Goal: Task Accomplishment & Management: Manage account settings

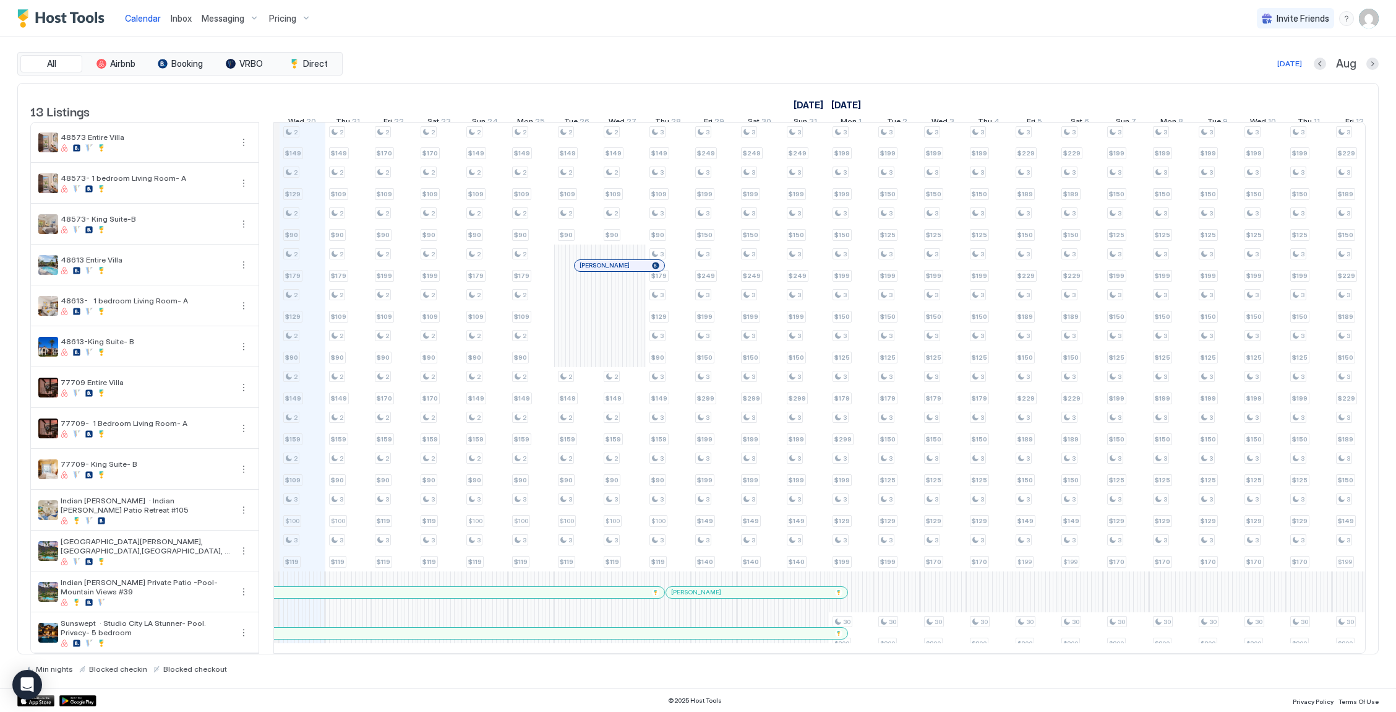
scroll to position [0, 681]
click at [290, 15] on span "Pricing" at bounding box center [282, 18] width 27 height 11
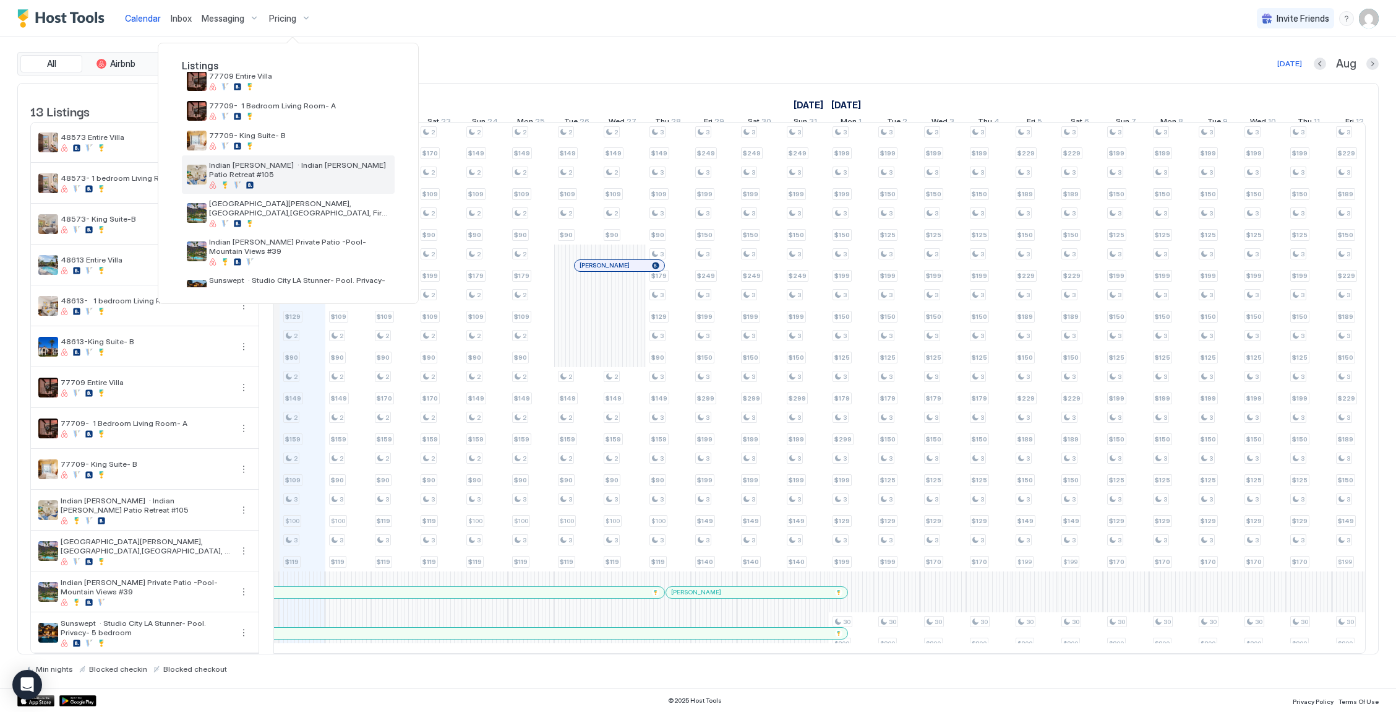
scroll to position [228, 0]
click at [302, 210] on div "[GEOGRAPHIC_DATA][PERSON_NAME], [GEOGRAPHIC_DATA],[GEOGRAPHIC_DATA], Fire pit #…" at bounding box center [288, 210] width 213 height 38
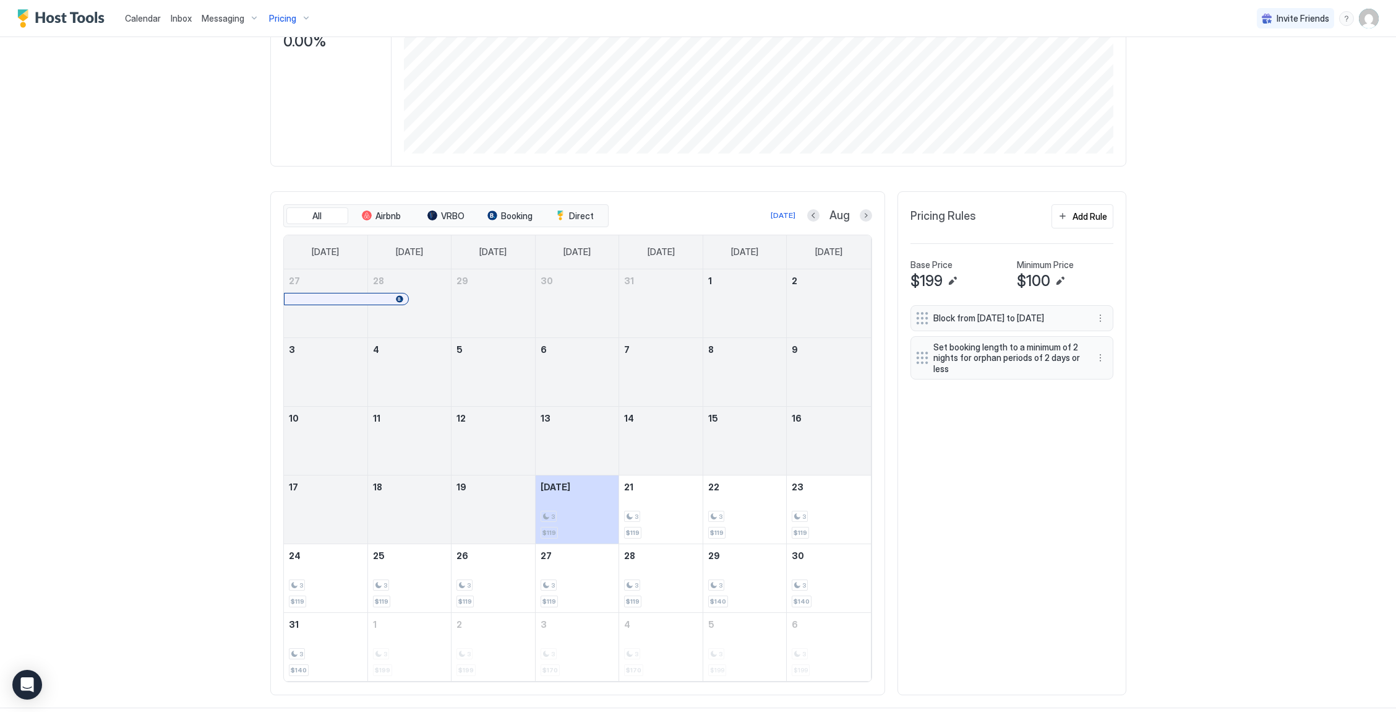
scroll to position [226, 0]
click at [865, 211] on button "Next month" at bounding box center [866, 216] width 12 height 12
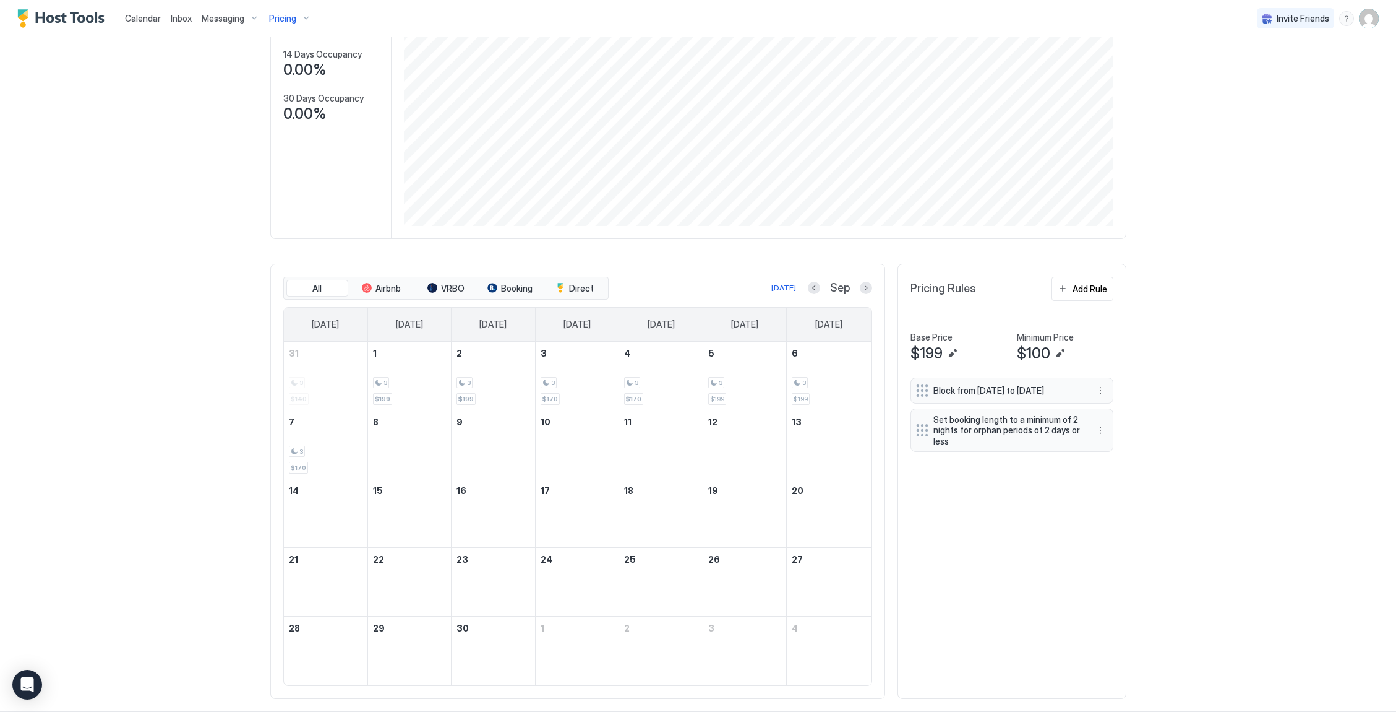
scroll to position [154, 0]
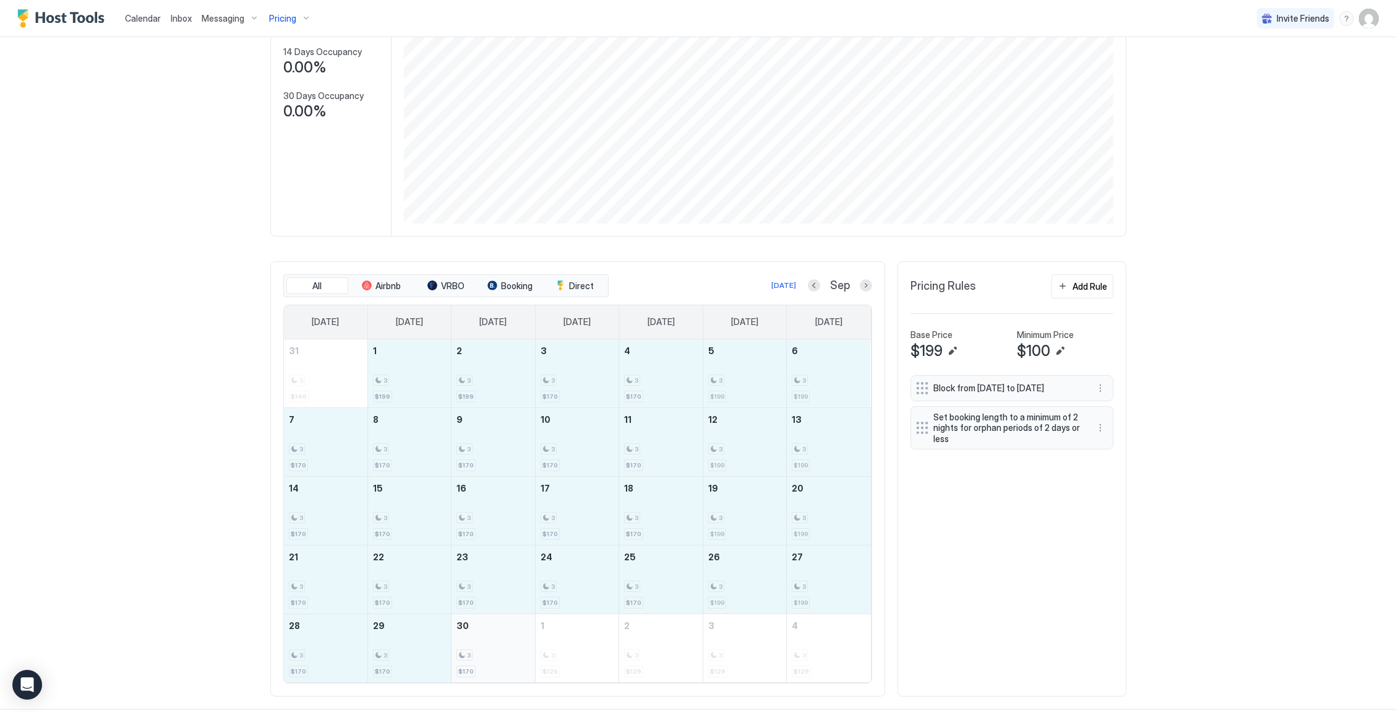
drag, startPoint x: 417, startPoint y: 390, endPoint x: 476, endPoint y: 655, distance: 270.8
click at [476, 655] on tbody "31 3 $140 1 3 $199 2 3 $199 3 3 $170 4 3 $170 5 3 $199 6 3 $199 7 3 $170 8 3 $1…" at bounding box center [577, 510] width 587 height 343
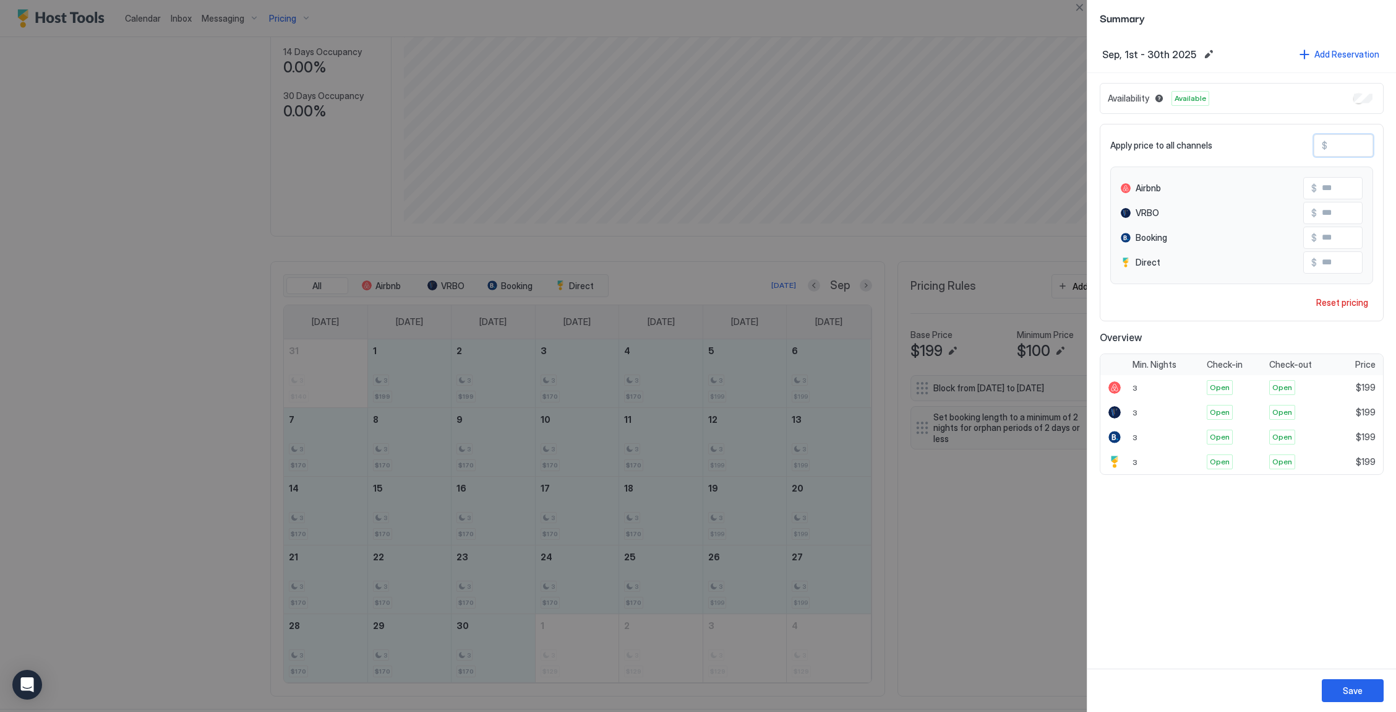
drag, startPoint x: 1353, startPoint y: 148, endPoint x: 1314, endPoint y: 146, distance: 39.6
click at [1314, 146] on div "Apply price to all channels $ ***" at bounding box center [1242, 145] width 263 height 22
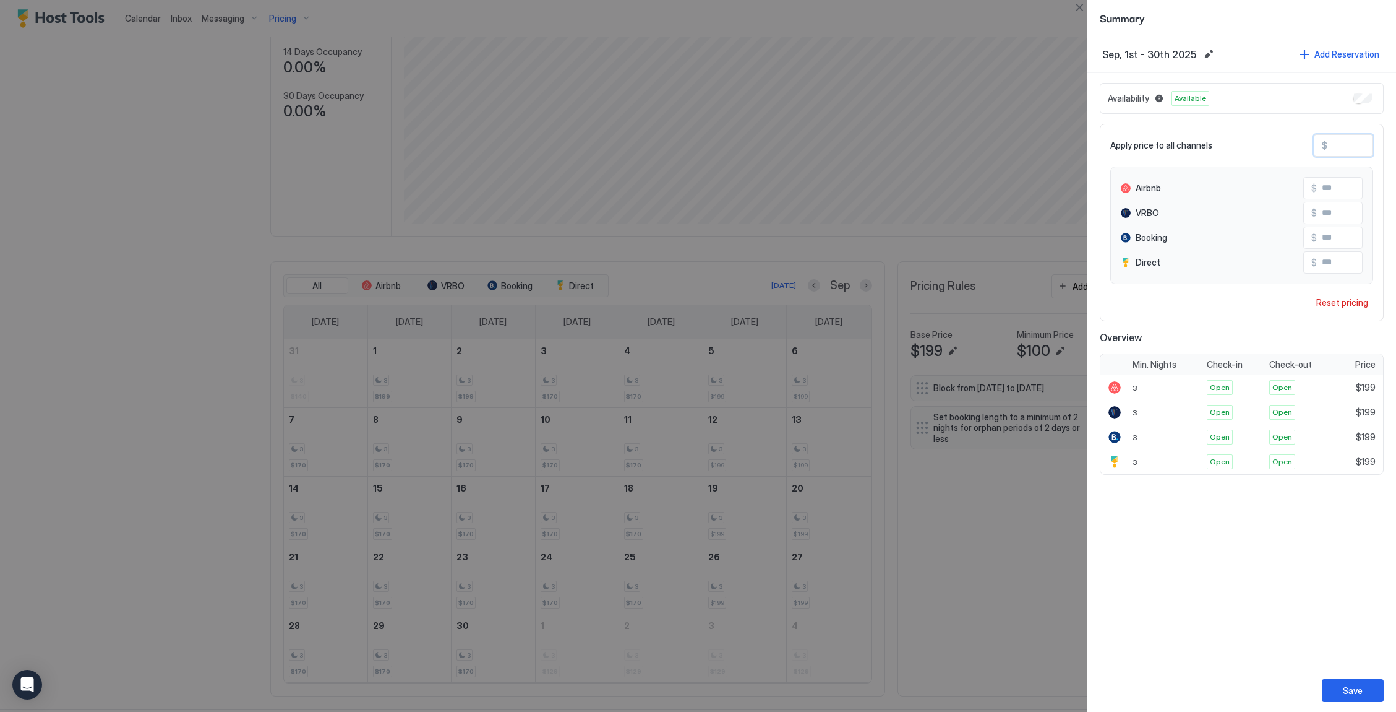
type input "*"
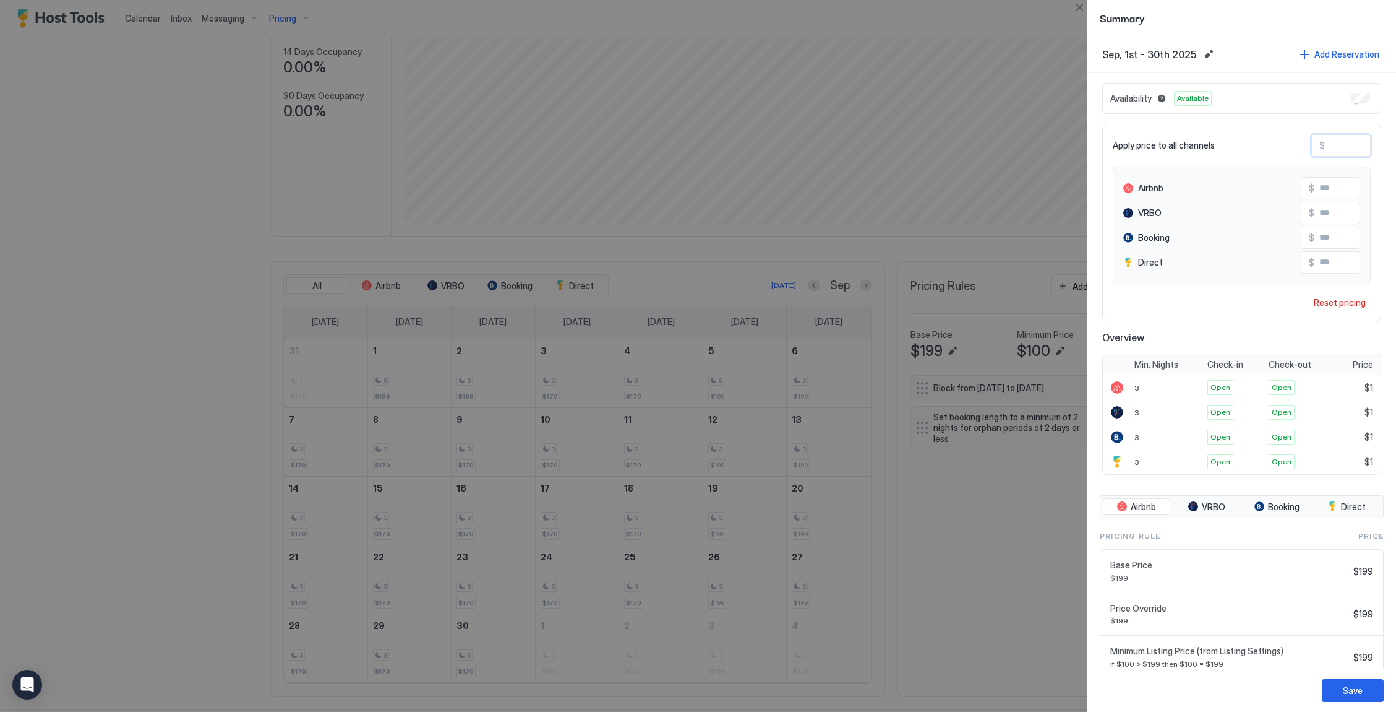
type input "**"
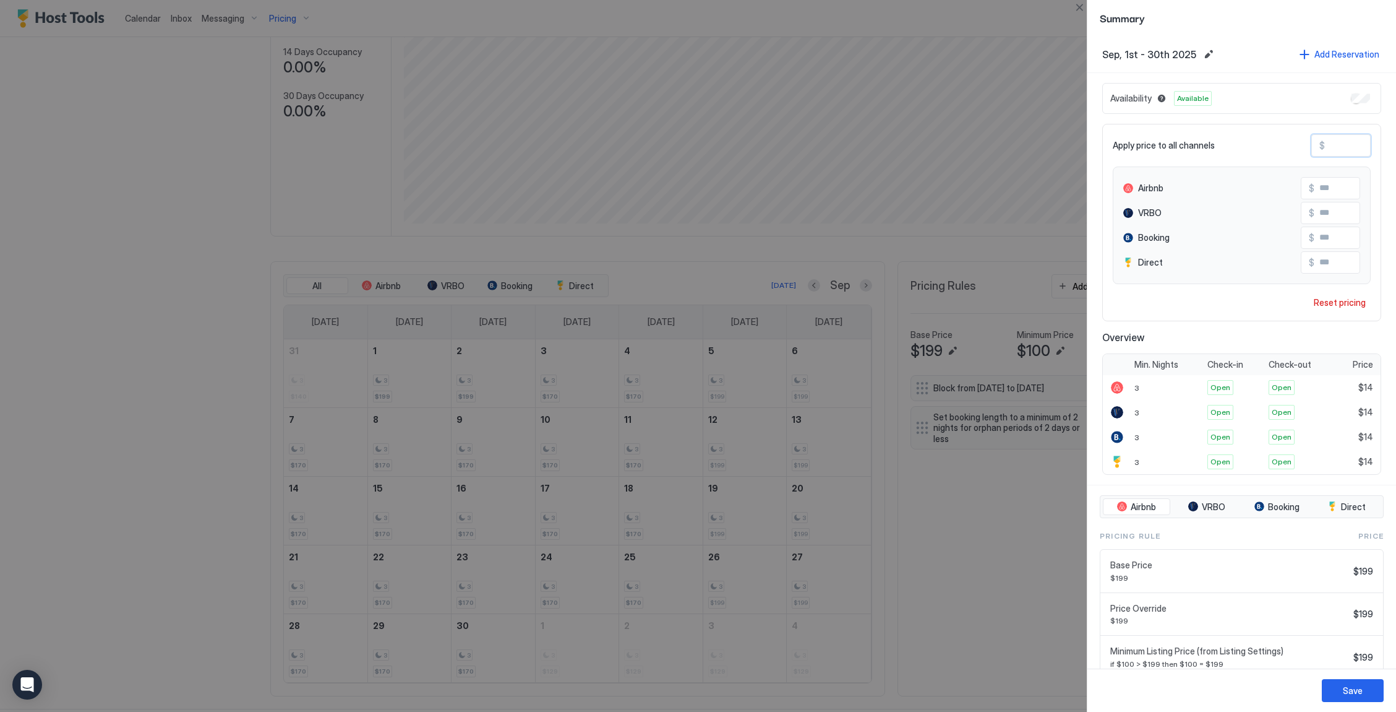
type input "***"
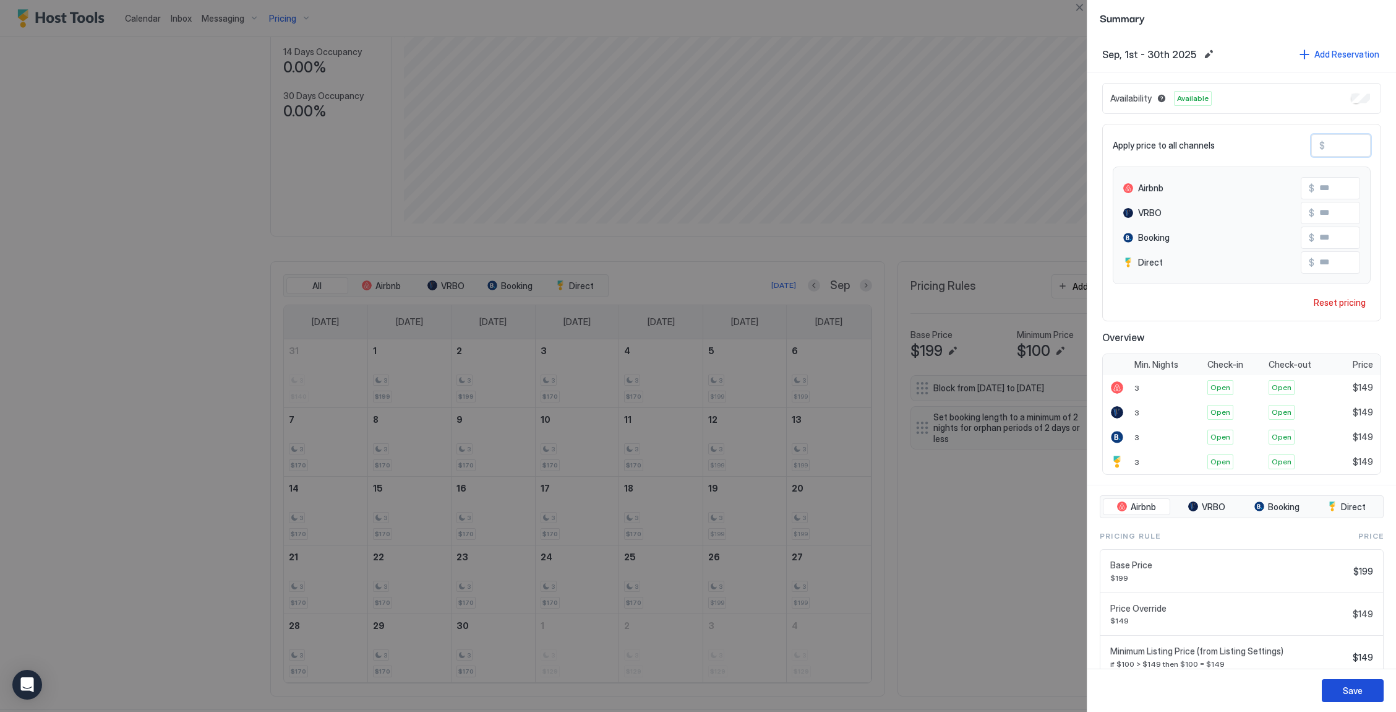
type input "***"
click at [1335, 697] on button "Save" at bounding box center [1353, 690] width 62 height 23
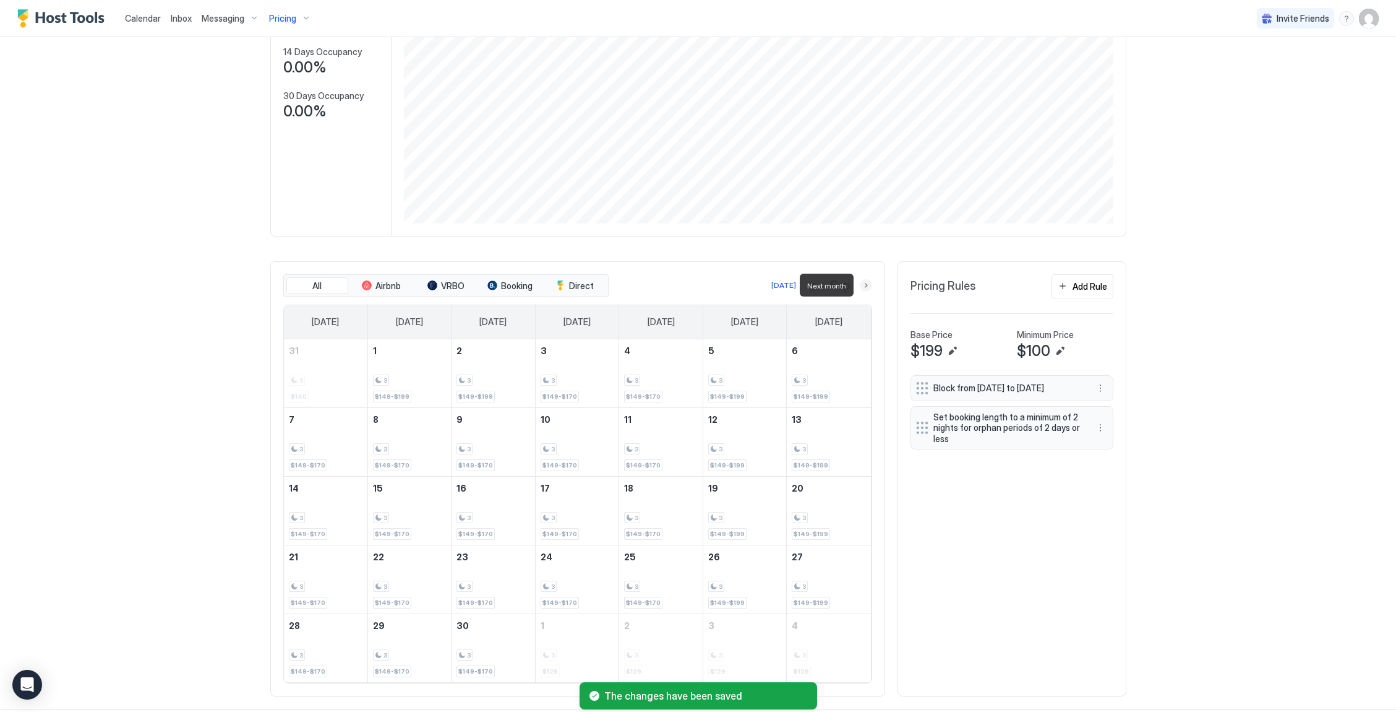
click at [864, 287] on button "Next month" at bounding box center [866, 285] width 12 height 12
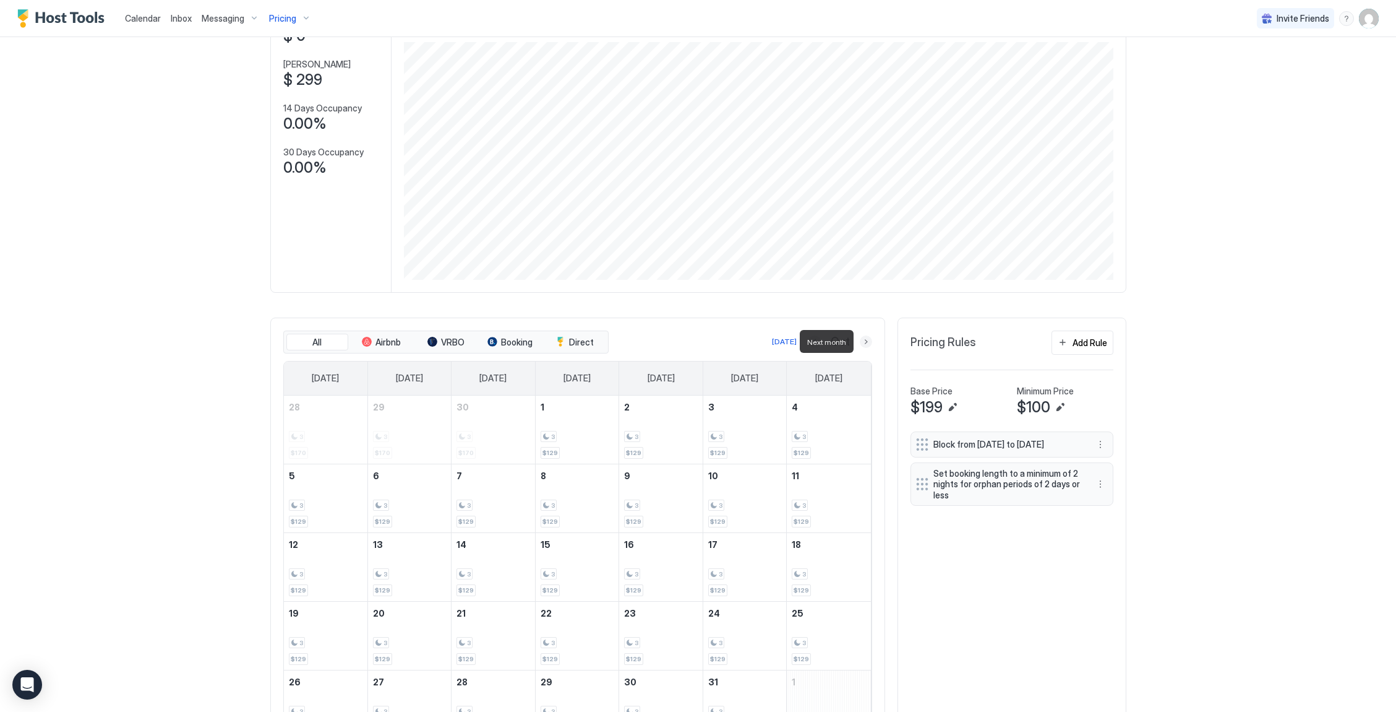
click at [862, 340] on button "Next month" at bounding box center [866, 341] width 12 height 12
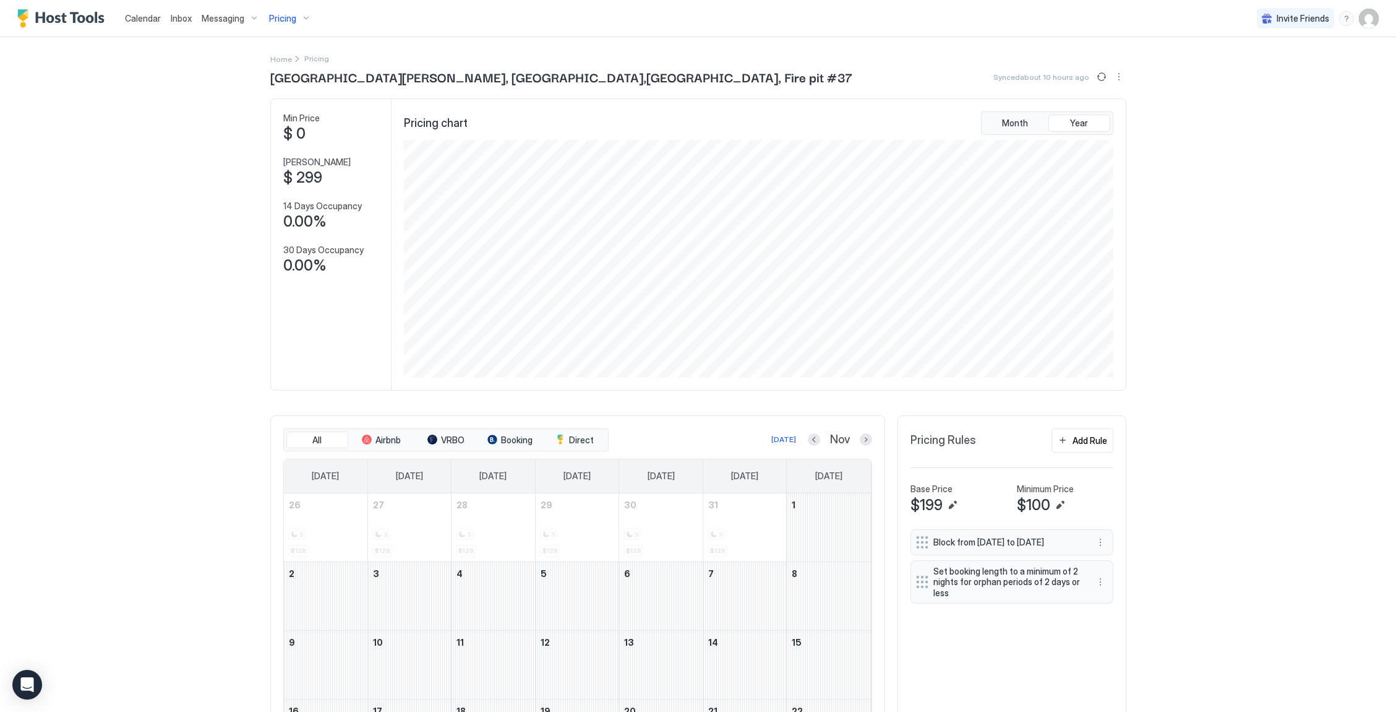
scroll to position [0, 0]
click at [206, 22] on span "Messaging" at bounding box center [223, 18] width 43 height 11
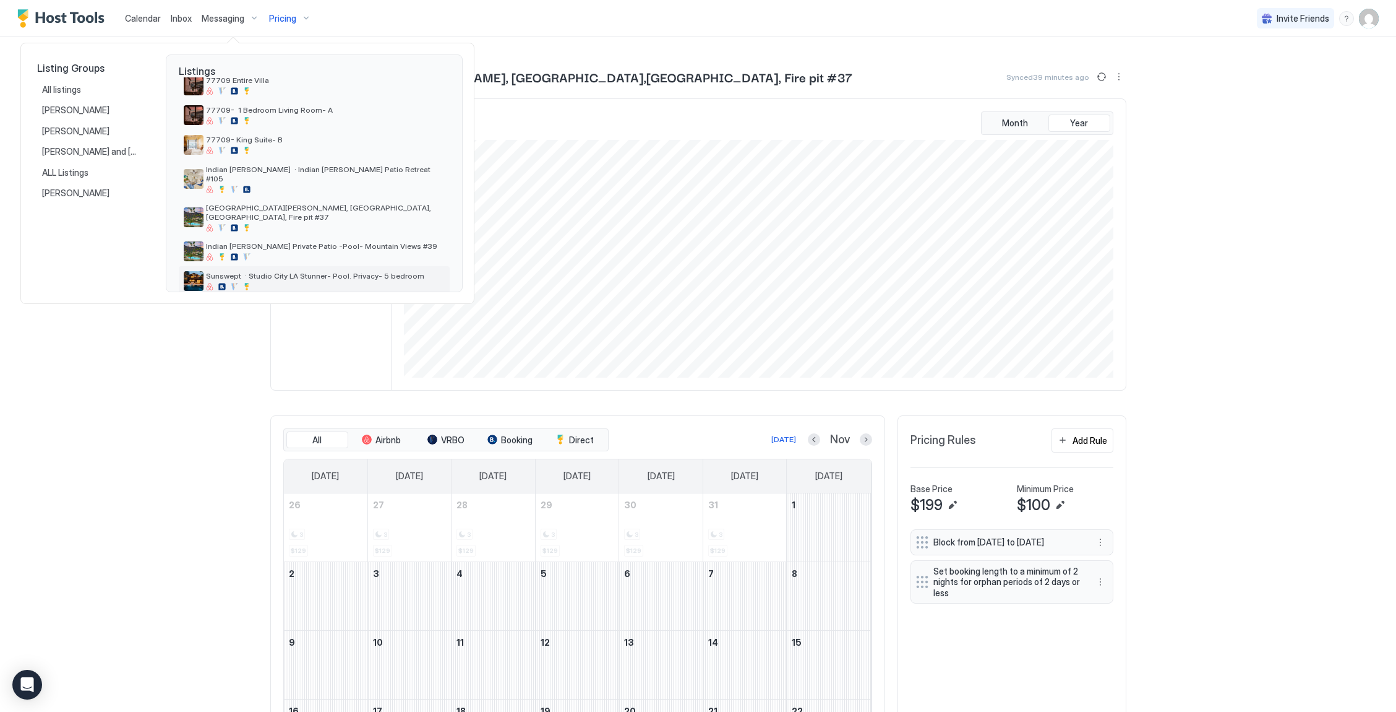
scroll to position [226, 0]
click at [265, 272] on span "Sunswept · Studio City LA Stunner- Pool. Privacy- 5 bedroom" at bounding box center [325, 276] width 239 height 9
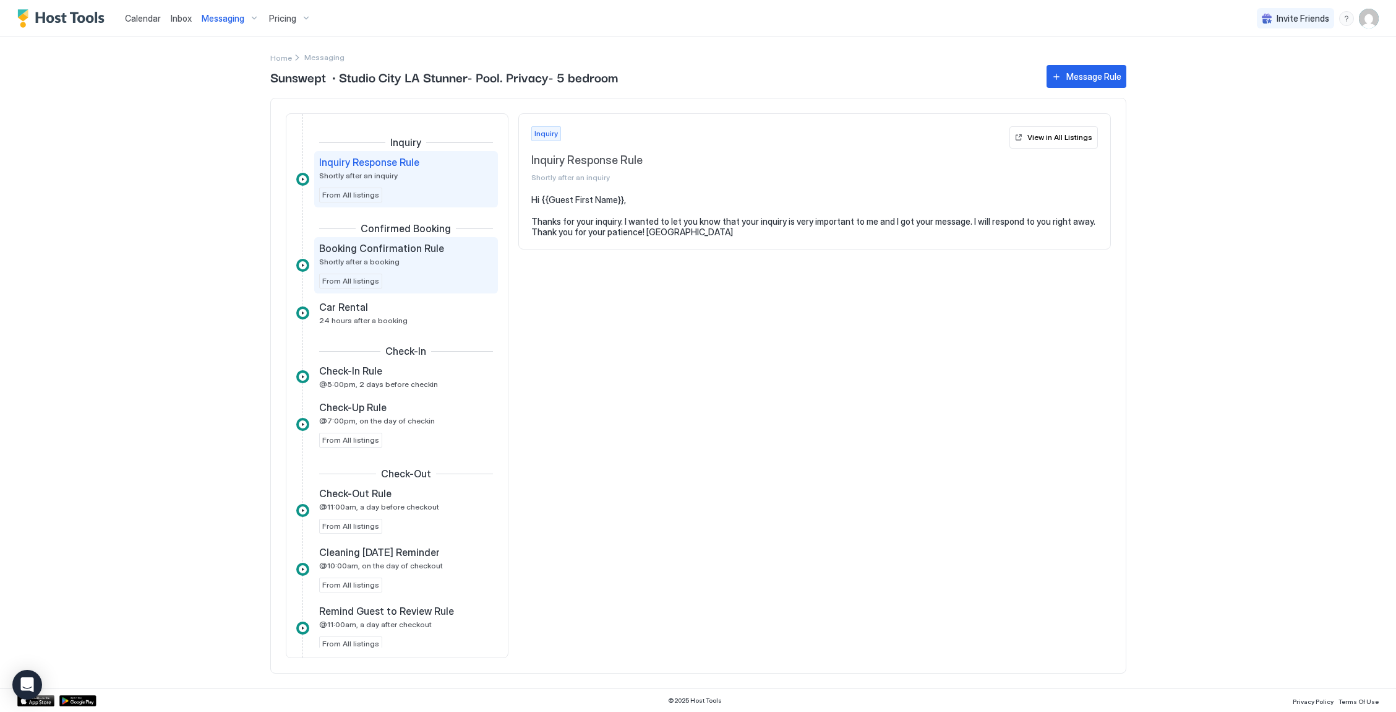
click at [405, 255] on div "Booking Confirmation Rule Shortly after a booking" at bounding box center [397, 254] width 157 height 24
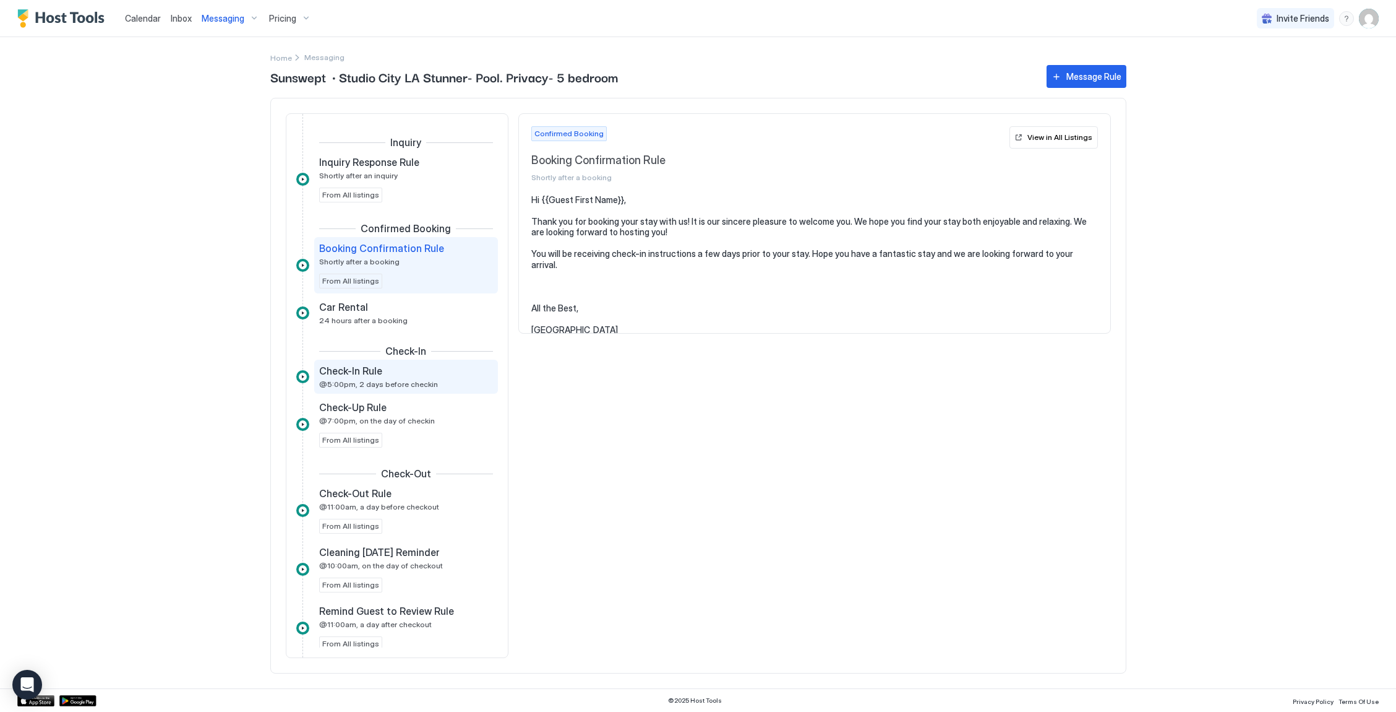
click at [407, 381] on span "@5:00pm, 2 days before checkin" at bounding box center [378, 383] width 119 height 9
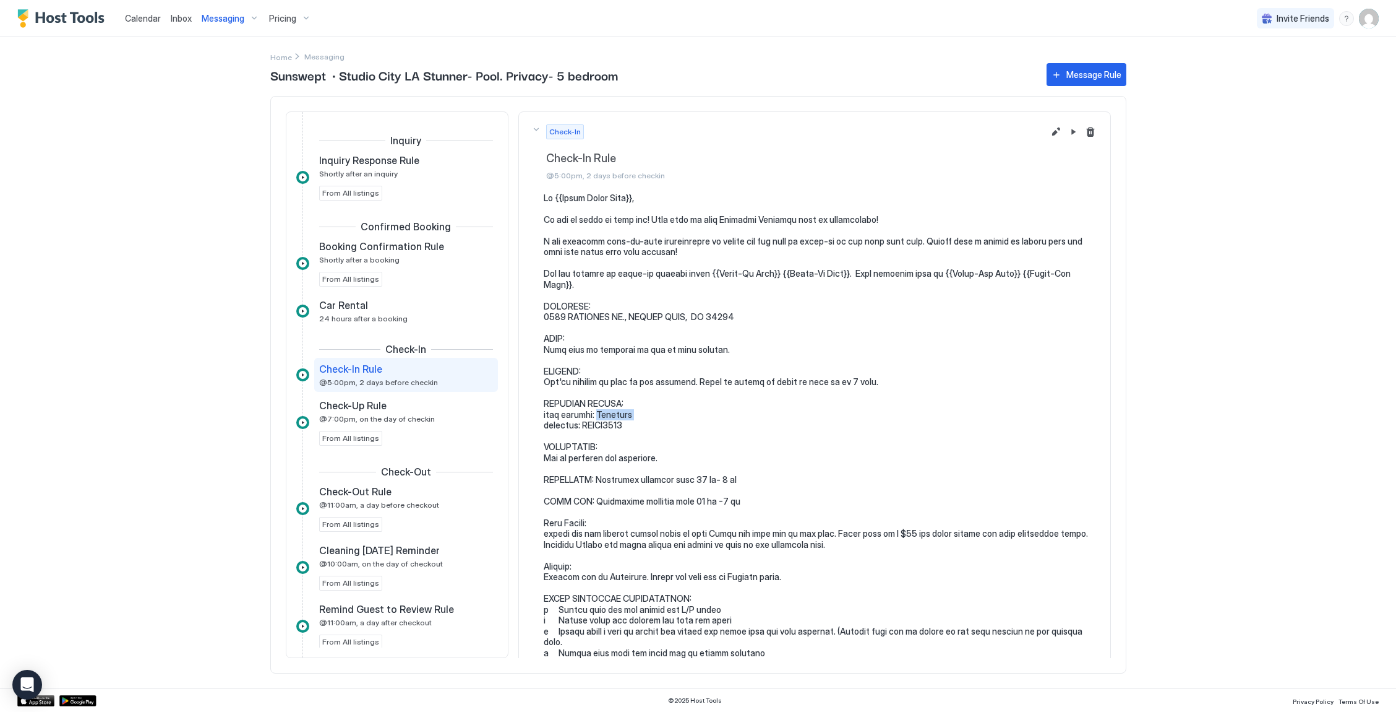
drag, startPoint x: 640, startPoint y: 405, endPoint x: 595, endPoint y: 405, distance: 45.8
click at [595, 405] on pre at bounding box center [821, 522] width 554 height 661
copy pre "Sunswept"
drag, startPoint x: 585, startPoint y: 421, endPoint x: 593, endPoint y: 413, distance: 11.4
click at [635, 416] on pre at bounding box center [821, 522] width 554 height 661
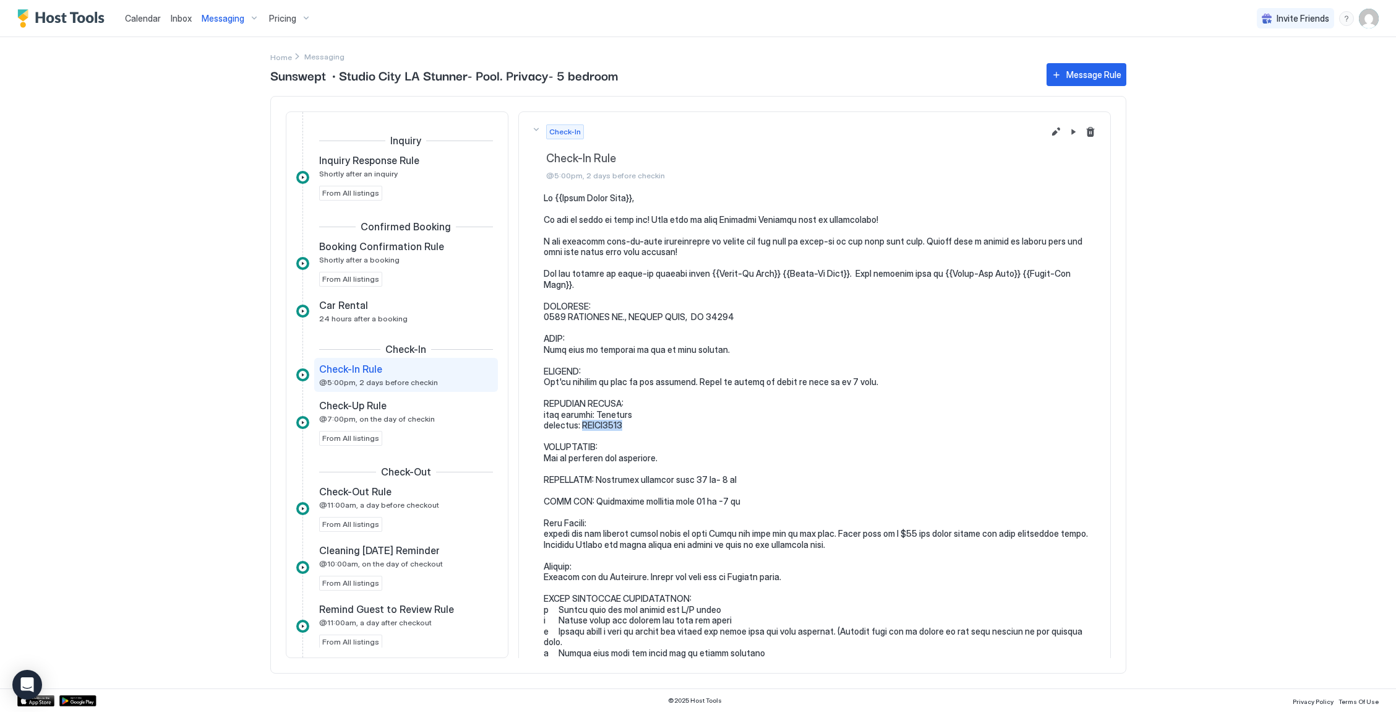
copy pre "MTSJN4173"
